Goal: Find contact information

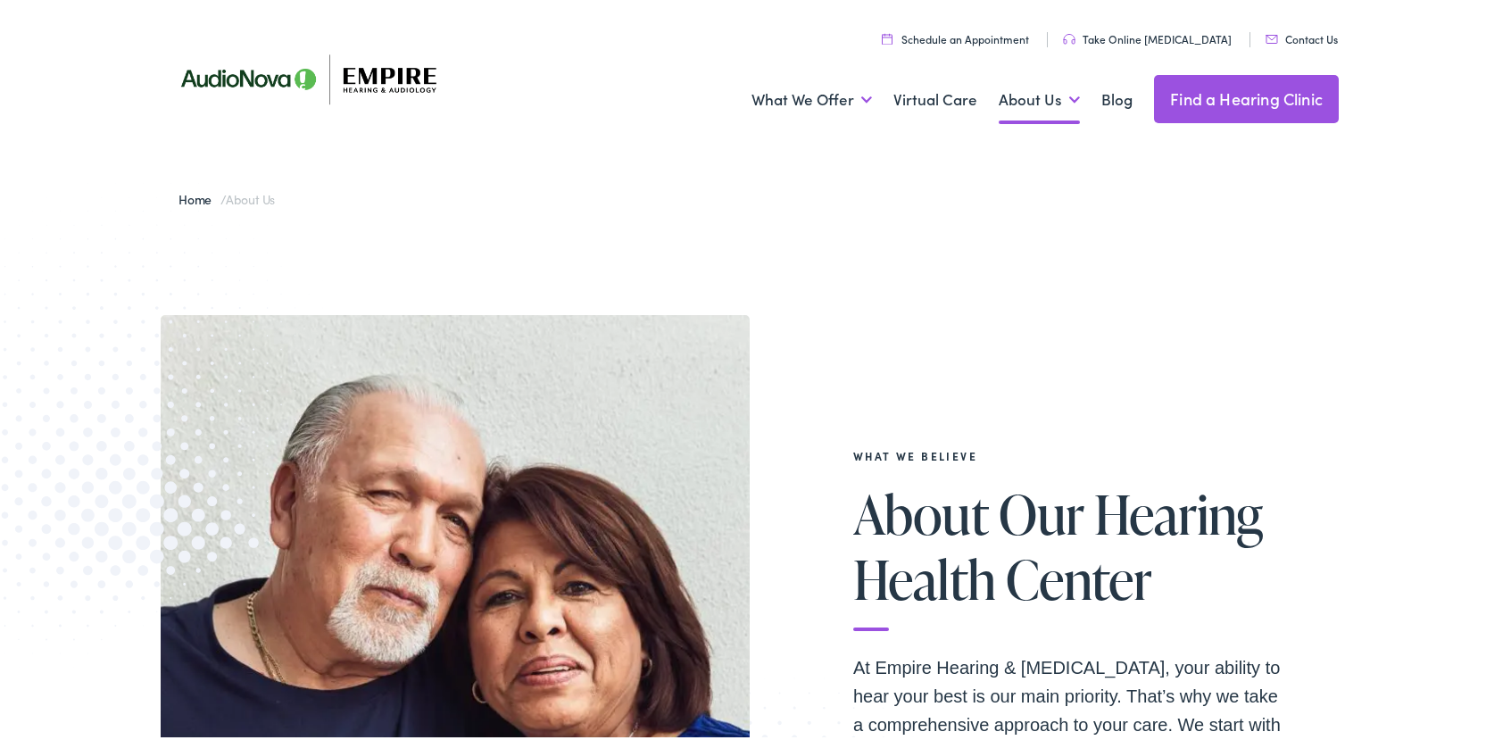
click at [1280, 38] on link "Contact Us" at bounding box center [1302, 35] width 72 height 15
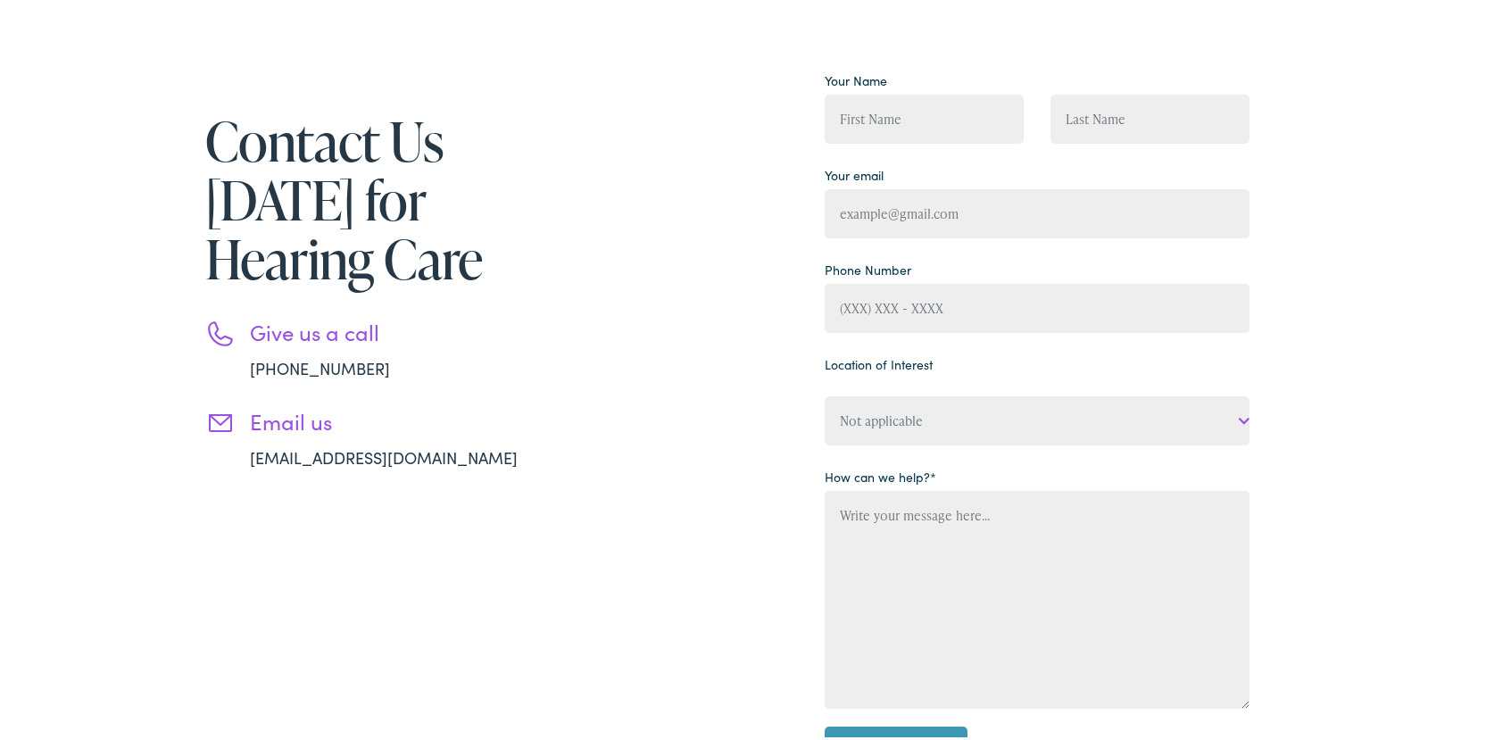
scroll to position [268, 0]
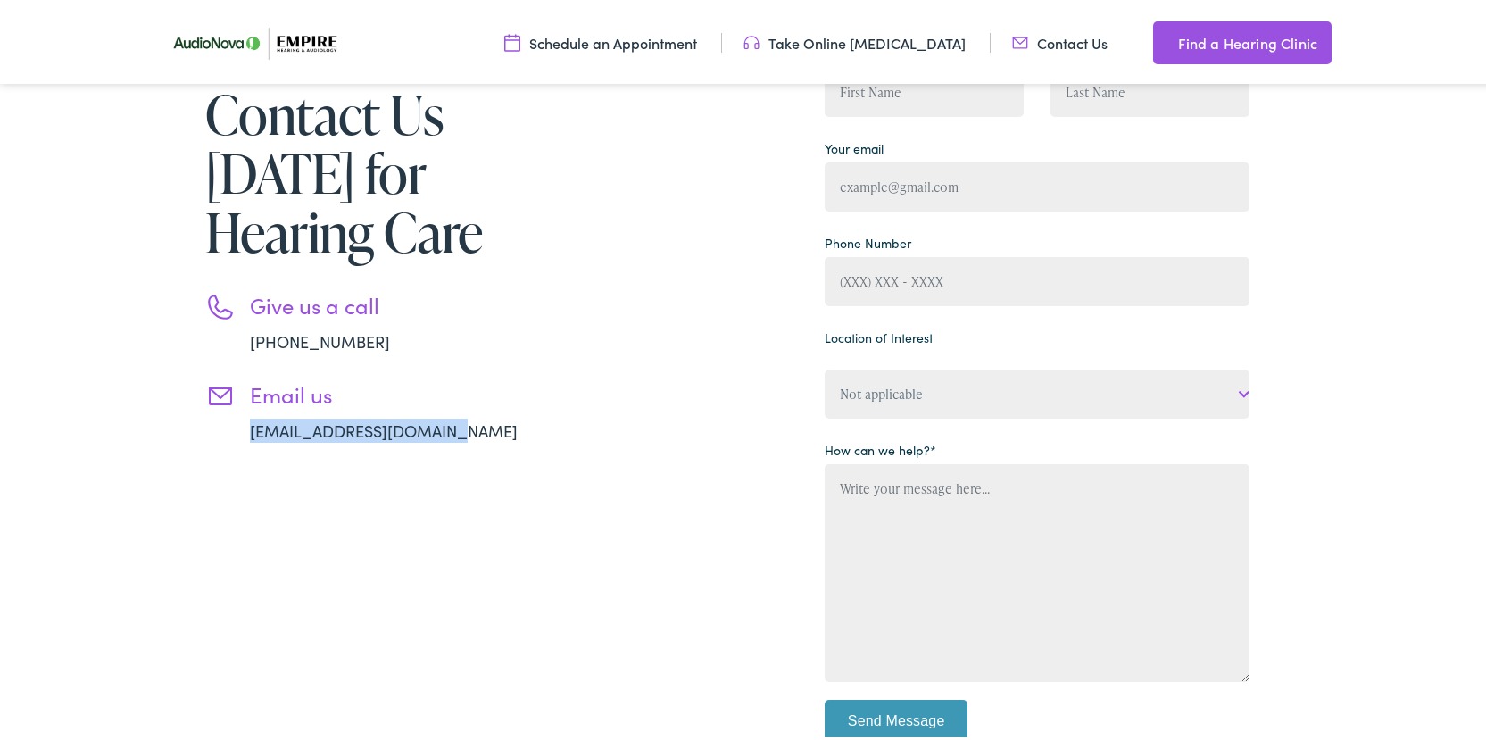
drag, startPoint x: 460, startPoint y: 426, endPoint x: 179, endPoint y: 568, distance: 314.2
click at [169, 439] on div "Contact Us [DATE] for Hearing Care Give us a call [PHONE_NUMBER] Email us [EMAI…" at bounding box center [366, 405] width 411 height 736
copy link "info@empire-hearing.com"
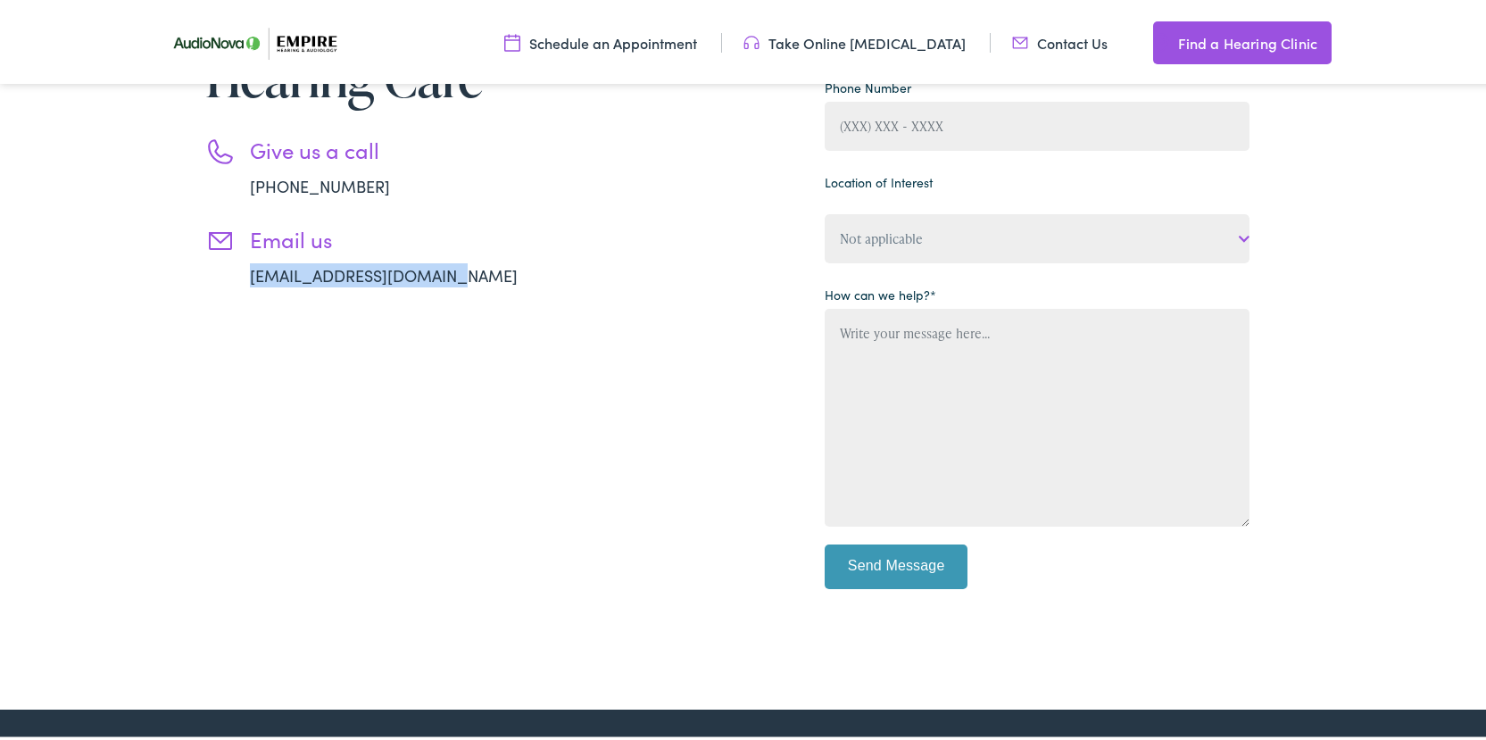
scroll to position [446, 0]
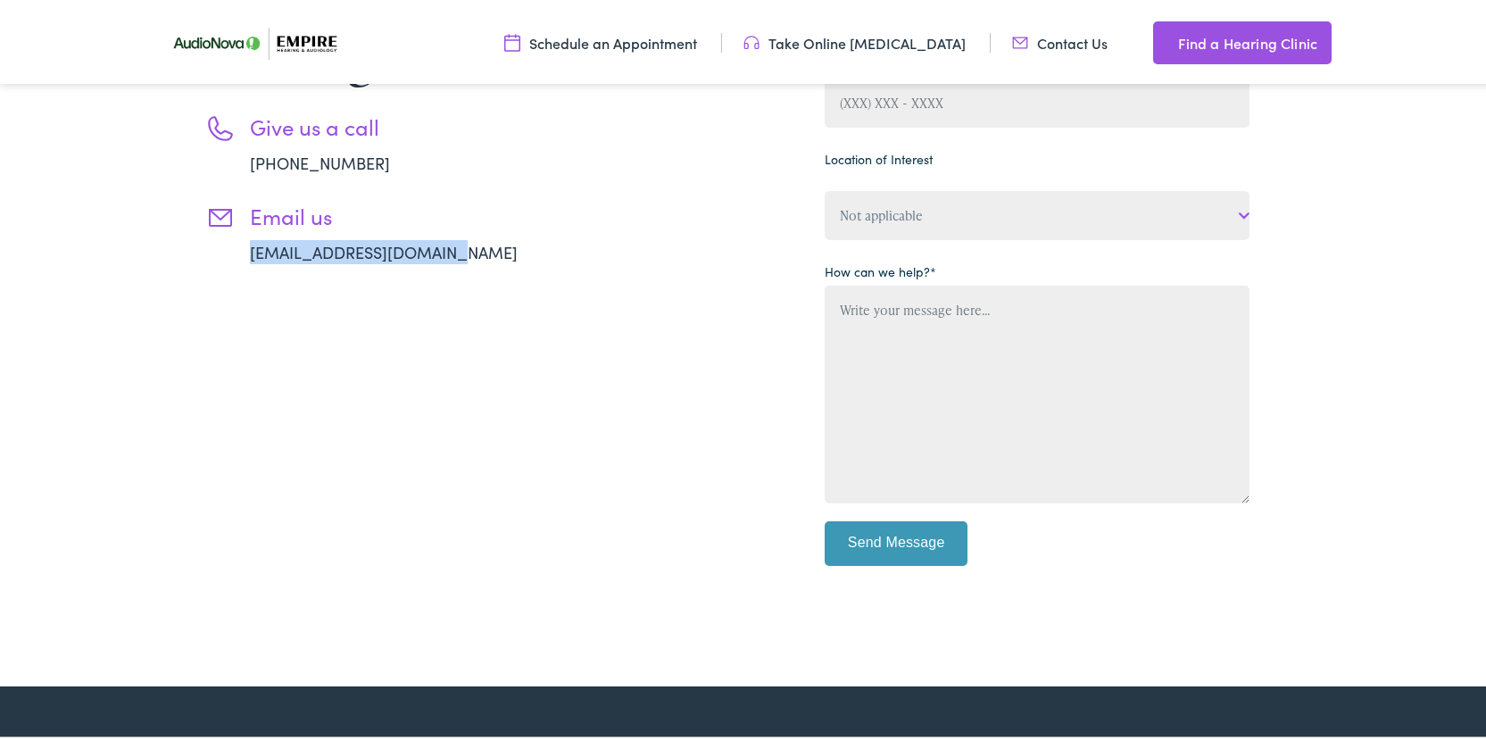
copy link "info@empire-hearing.com"
